Goal: Information Seeking & Learning: Learn about a topic

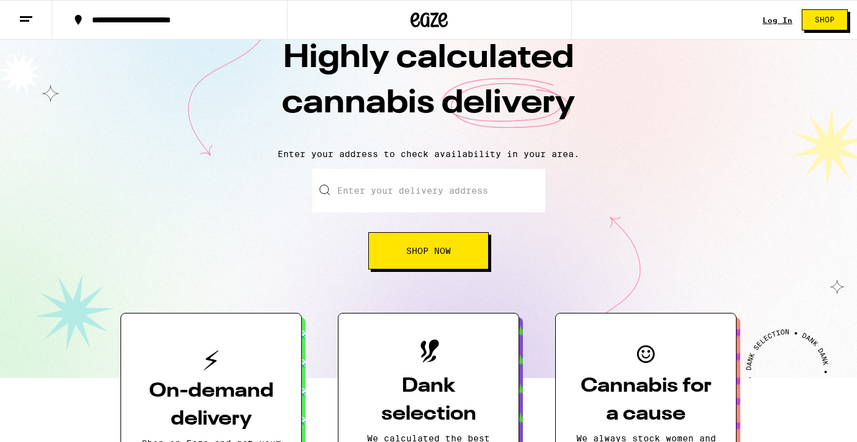
scroll to position [12, 0]
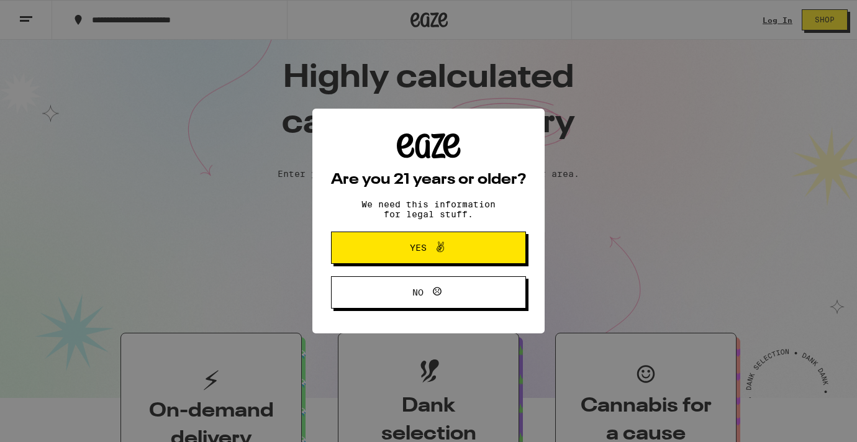
click at [478, 256] on button "Yes" at bounding box center [428, 248] width 195 height 32
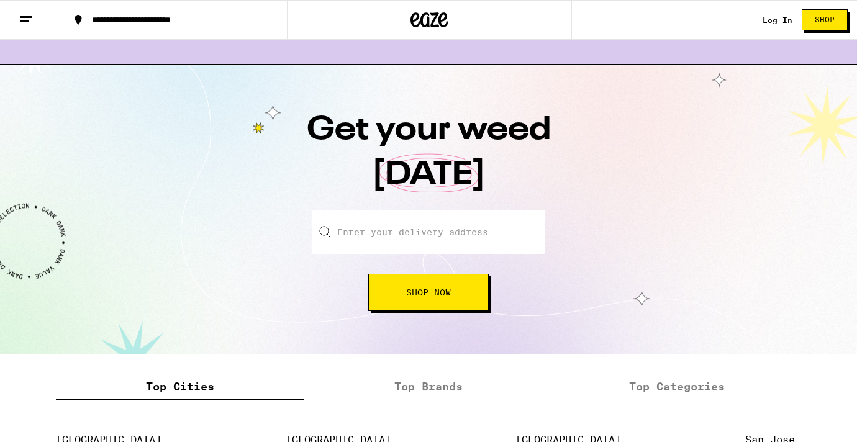
scroll to position [1620, 0]
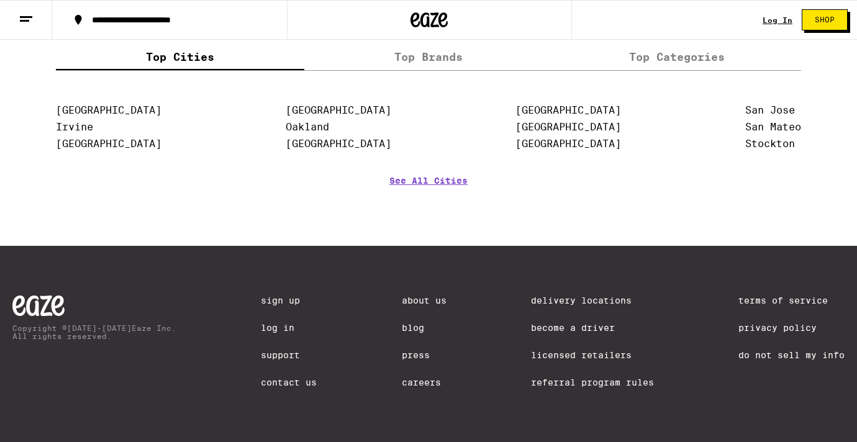
click at [437, 296] on link "About Us" at bounding box center [424, 301] width 45 height 10
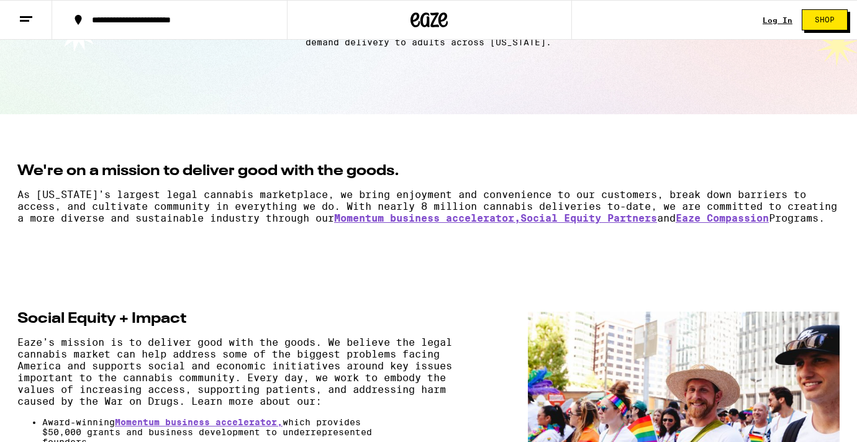
scroll to position [112, 0]
drag, startPoint x: 167, startPoint y: 231, endPoint x: 5, endPoint y: 188, distance: 167.7
click at [5, 188] on section "We're on a mission to deliver good with the goods. As [US_STATE]’s largest lega…" at bounding box center [428, 193] width 857 height 61
copy p "As [US_STATE]’s largest legal cannabis marketplace, we bring enjoyment and conv…"
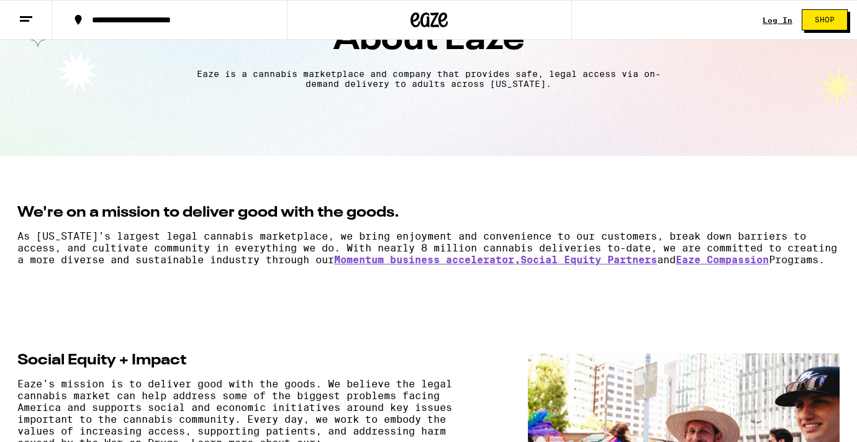
scroll to position [0, 0]
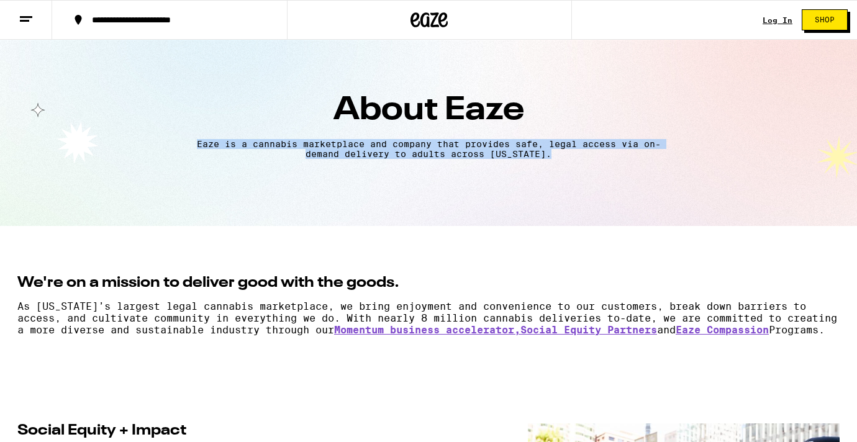
drag, startPoint x: 560, startPoint y: 156, endPoint x: 168, endPoint y: 141, distance: 392.2
click at [168, 141] on div "Eaze is a cannabis marketplace and company that provides safe, legal access via…" at bounding box center [429, 149] width 820 height 20
copy p "Eaze is a cannabis marketplace and company that provides safe, legal access via…"
